Goal: Navigation & Orientation: Find specific page/section

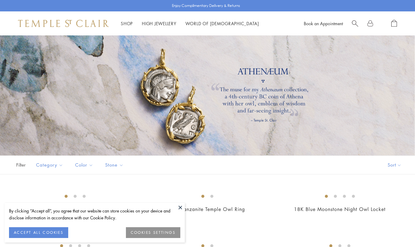
click at [139, 83] on div at bounding box center [207, 95] width 415 height 120
click at [158, 99] on div at bounding box center [207, 95] width 415 height 120
click at [161, 25] on link "High Jewellery High Jewellery" at bounding box center [159, 23] width 35 height 6
